Goal: Find specific page/section: Find specific page/section

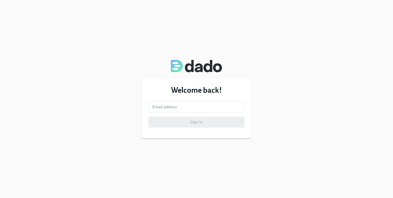
click at [196, 113] on form "Email address Email address Sign in" at bounding box center [196, 114] width 96 height 26
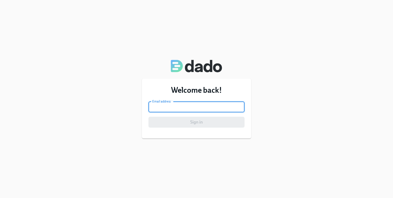
click at [192, 106] on input "email" at bounding box center [196, 106] width 96 height 11
type input "[EMAIL_ADDRESS][PERSON_NAME][DOMAIN_NAME]"
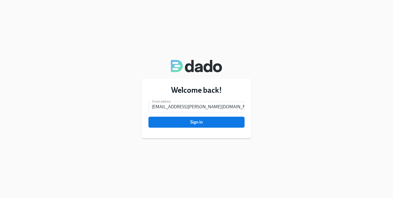
click at [190, 127] on button "Sign in" at bounding box center [196, 122] width 96 height 11
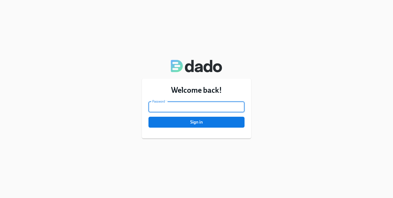
click at [197, 122] on span "Sign in" at bounding box center [196, 121] width 88 height 5
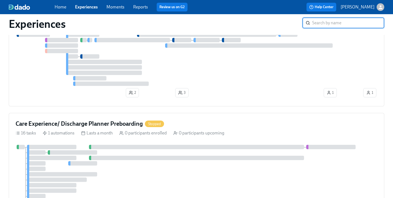
scroll to position [616, 0]
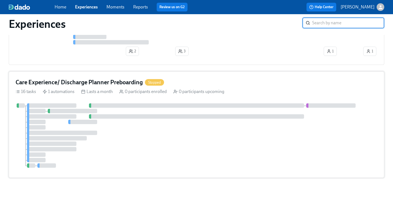
click at [98, 80] on h4 "Care Experience/ Discharge Planner Preboarding" at bounding box center [79, 82] width 127 height 8
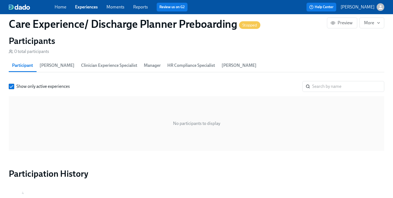
scroll to position [425, 0]
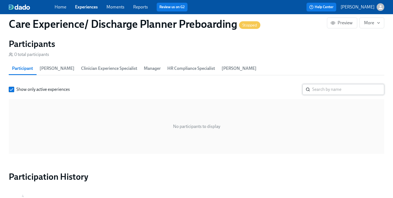
click at [321, 90] on input "search" at bounding box center [348, 89] width 72 height 11
paste input "[PERSON_NAME]"
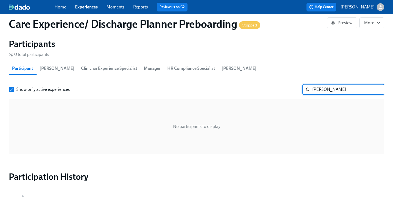
click at [316, 89] on input "[PERSON_NAME]" at bounding box center [348, 89] width 72 height 11
type input "[PERSON_NAME]"
click at [376, 89] on input "[PERSON_NAME]" at bounding box center [348, 89] width 72 height 11
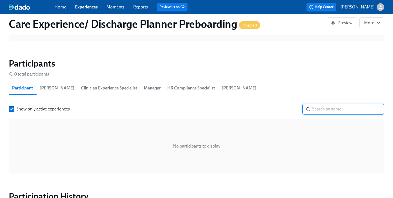
scroll to position [395, 0]
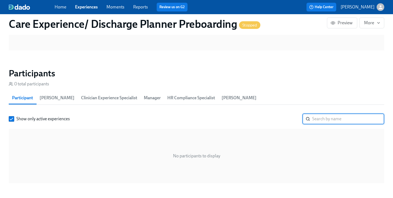
paste input "[PERSON_NAME]"
type input "[PERSON_NAME]"
click at [91, 9] on link "Experiences" at bounding box center [86, 6] width 23 height 5
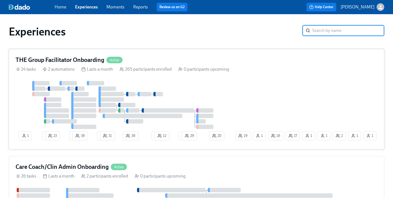
click at [88, 59] on h4 "THE Group Facilitator Onboarding" at bounding box center [60, 60] width 89 height 8
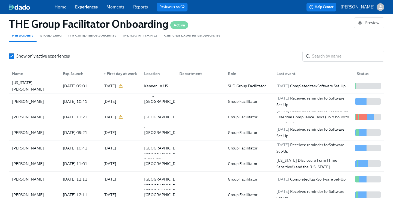
scroll to position [4, 0]
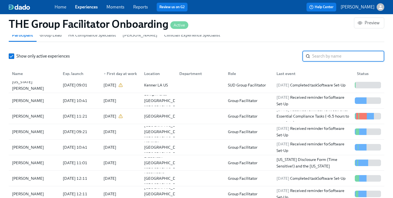
click at [343, 57] on input "search" at bounding box center [348, 56] width 72 height 11
paste input "[PERSON_NAME]"
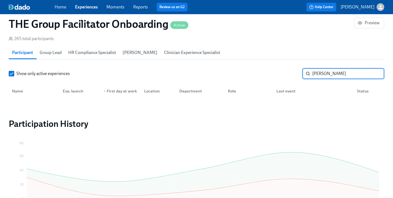
scroll to position [476, 0]
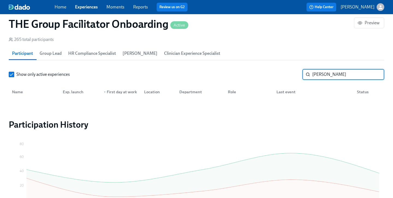
type input "[PERSON_NAME]"
click at [83, 6] on link "Experiences" at bounding box center [86, 6] width 23 height 5
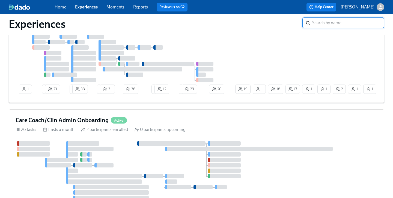
scroll to position [51, 0]
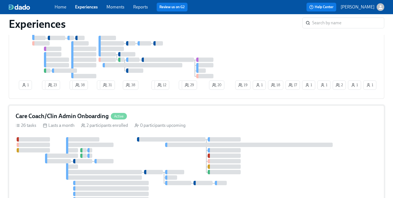
click at [91, 112] on h4 "Care Coach/Clin Admin Onboarding" at bounding box center [62, 116] width 93 height 8
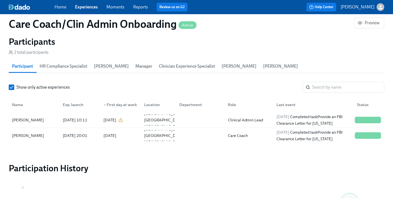
scroll to position [511, 0]
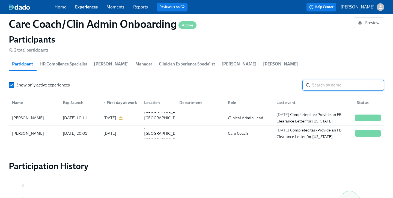
click at [319, 84] on input "search" at bounding box center [348, 85] width 72 height 11
paste input "[PERSON_NAME]"
type input "[PERSON_NAME]"
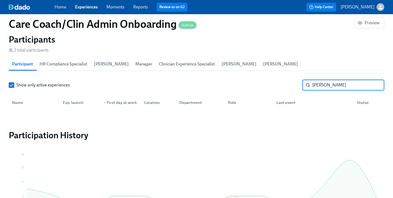
click at [375, 84] on input "[PERSON_NAME]" at bounding box center [348, 85] width 72 height 11
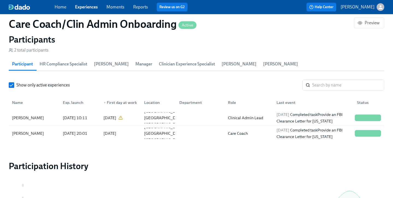
click at [85, 10] on div "Home Experiences Moments Reports Review us on G2" at bounding box center [137, 7] width 165 height 9
click at [86, 7] on link "Experiences" at bounding box center [86, 6] width 23 height 5
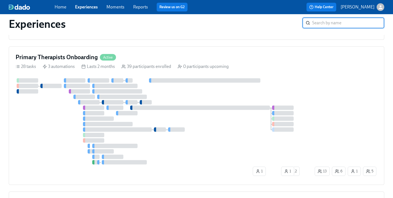
scroll to position [247, 0]
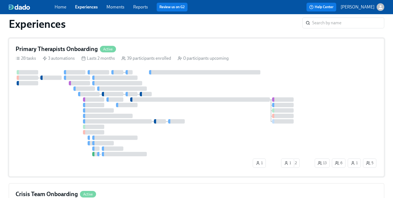
click at [130, 50] on div "Primary Therapists Onboarding Active" at bounding box center [197, 49] width 362 height 8
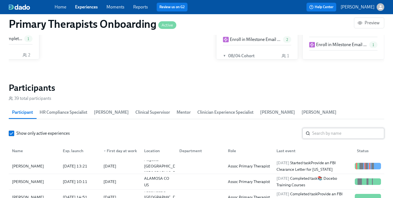
click at [322, 128] on input "search" at bounding box center [348, 133] width 72 height 11
paste input "[PERSON_NAME]"
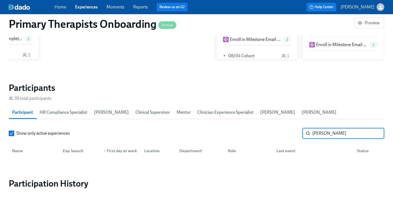
type input "[PERSON_NAME]"
click at [87, 7] on link "Experiences" at bounding box center [86, 6] width 23 height 5
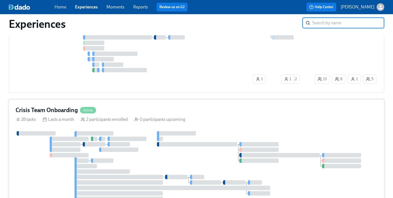
click at [117, 107] on div "Crisis Team Onboarding Active" at bounding box center [197, 110] width 362 height 8
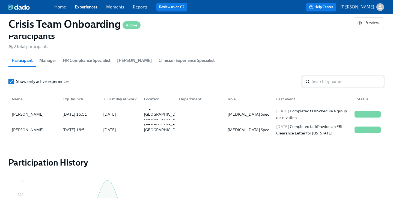
click at [335, 79] on input "search" at bounding box center [348, 81] width 72 height 11
paste input "[PERSON_NAME]"
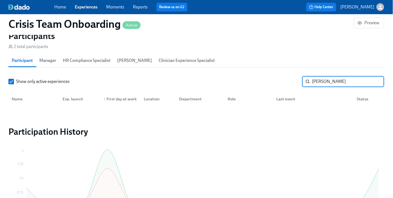
type input "[PERSON_NAME]"
click at [85, 6] on link "Experiences" at bounding box center [86, 6] width 23 height 5
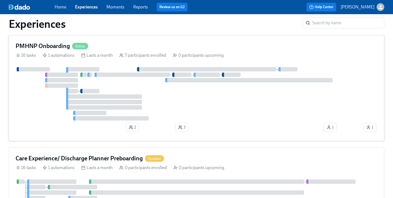
click at [113, 45] on div "PMHNP Onboarding Active" at bounding box center [197, 46] width 362 height 8
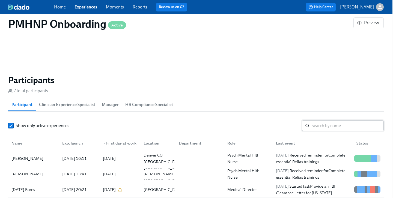
click at [322, 123] on input "search" at bounding box center [347, 125] width 72 height 11
paste input "[PERSON_NAME]"
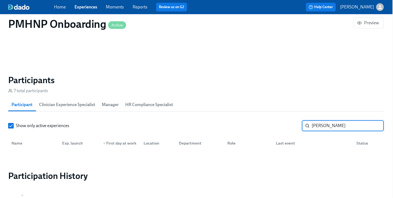
type input "[PERSON_NAME]"
click at [83, 6] on link "Experiences" at bounding box center [85, 6] width 23 height 5
